Goal: Find specific page/section: Find specific page/section

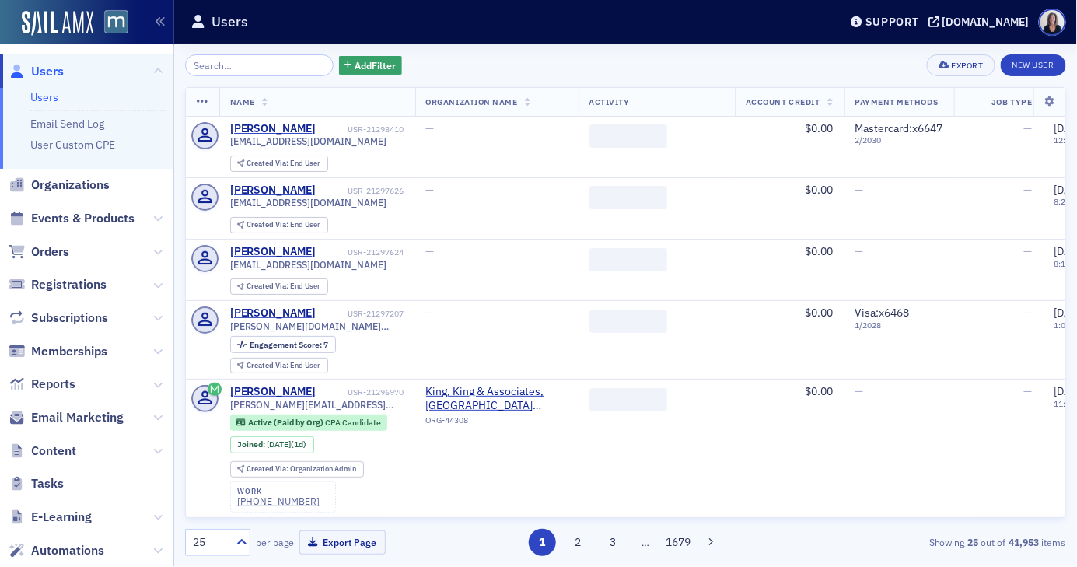
click at [240, 61] on input "search" at bounding box center [259, 65] width 149 height 22
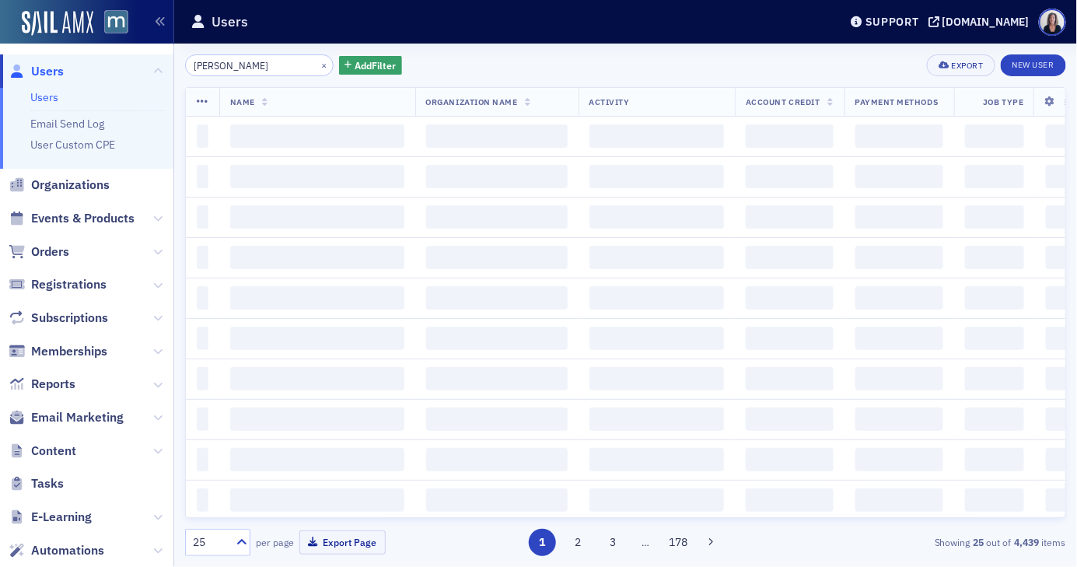
type input "[PERSON_NAME]"
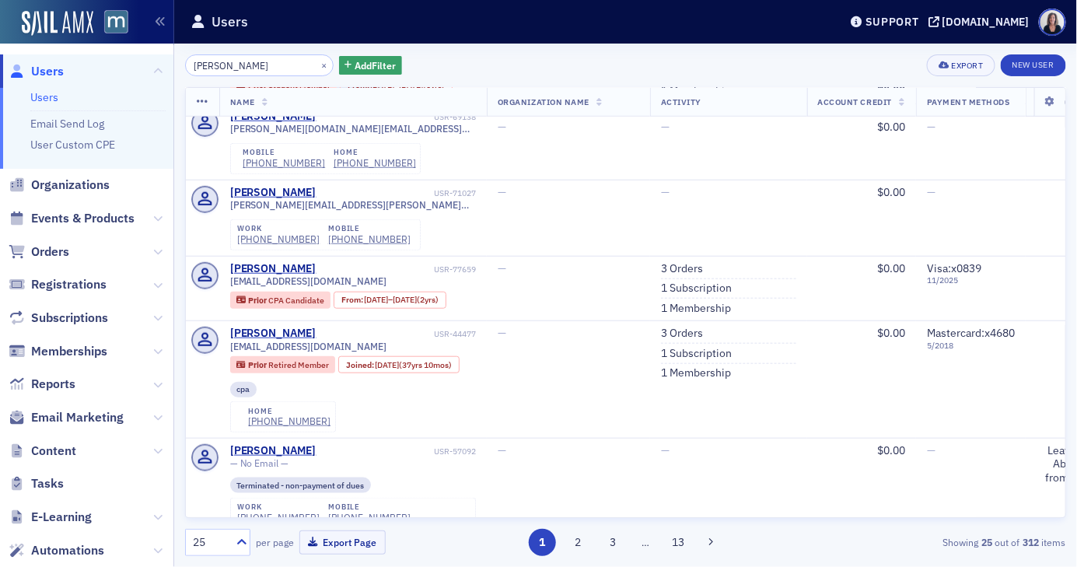
scroll to position [359, 0]
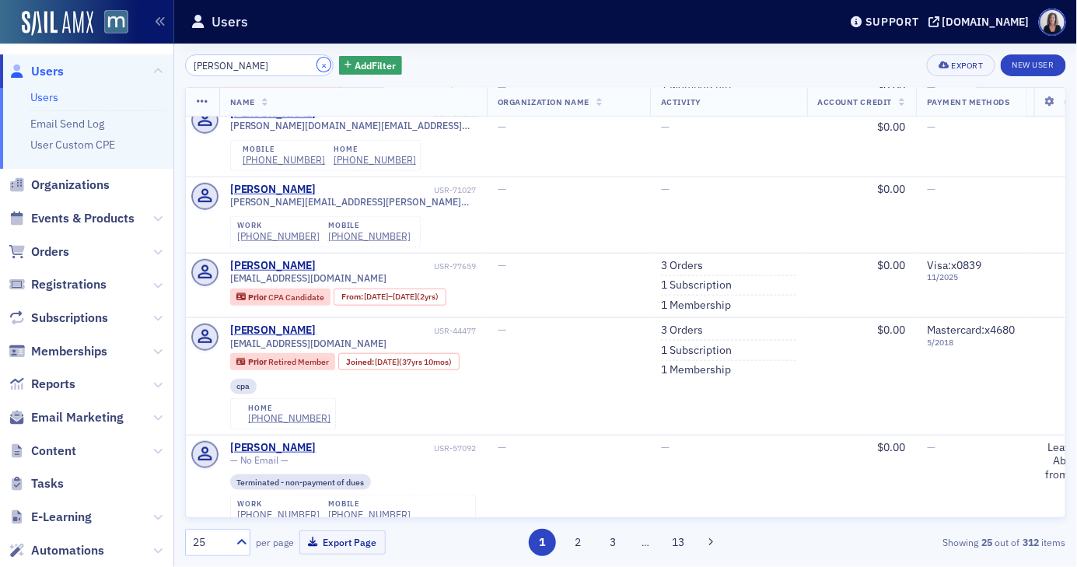
click at [317, 65] on button "×" at bounding box center [324, 65] width 14 height 14
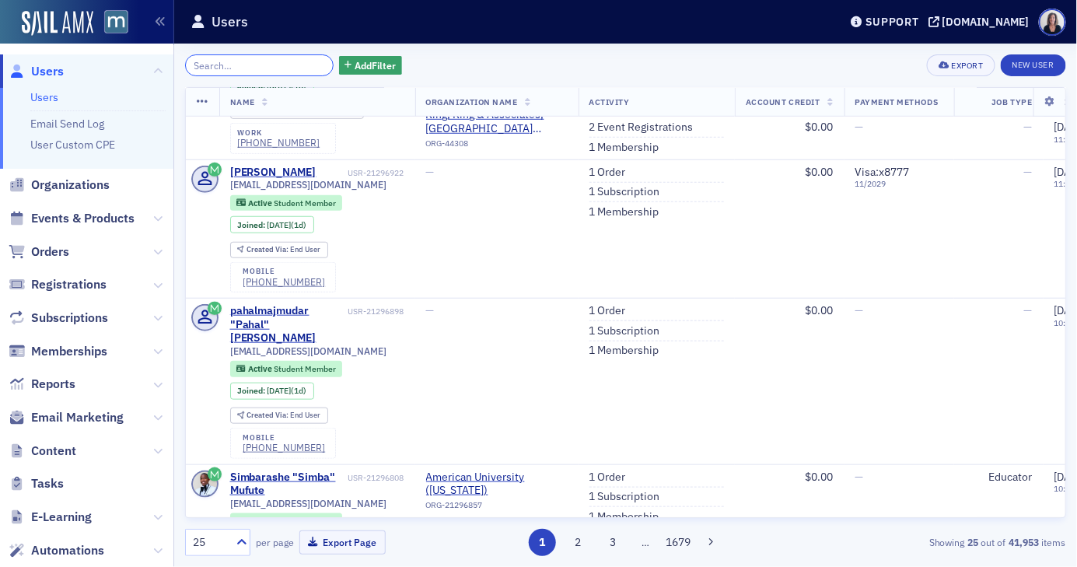
click at [284, 62] on input "search" at bounding box center [259, 65] width 149 height 22
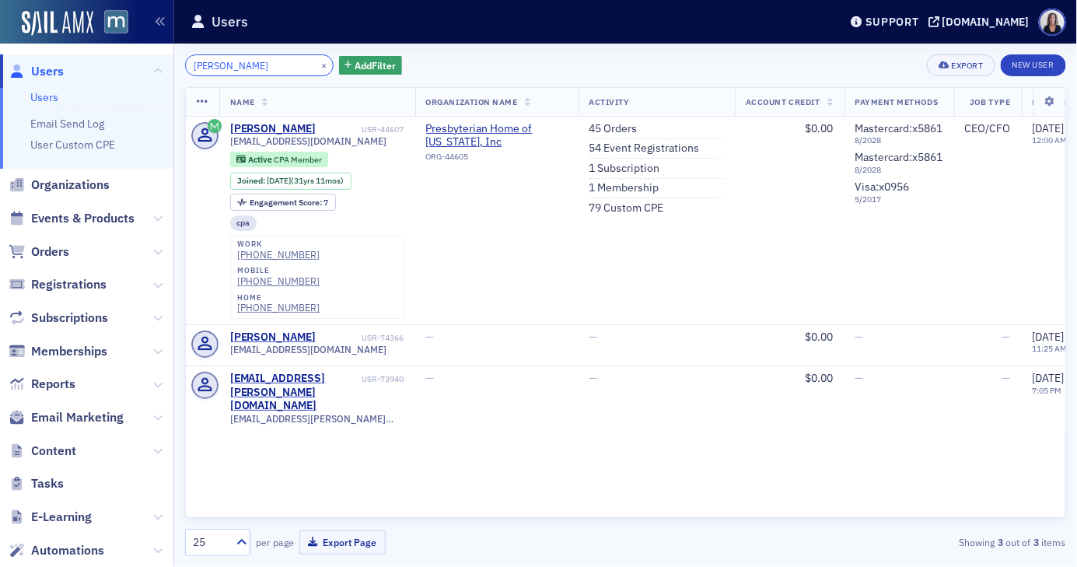
type input "[PERSON_NAME]"
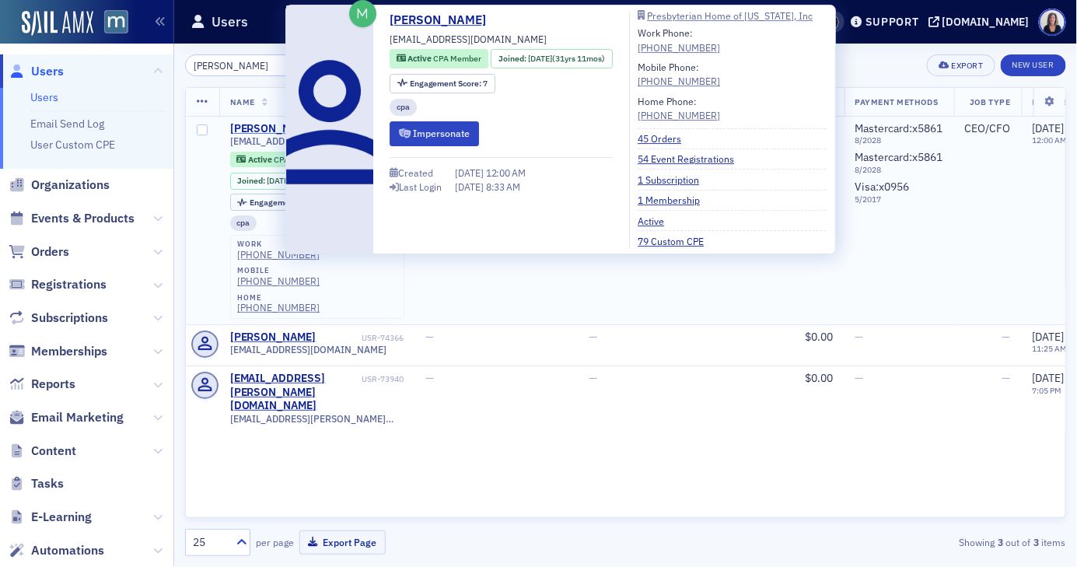
click at [263, 127] on div "[PERSON_NAME]" at bounding box center [273, 129] width 86 height 14
